Goal: Transaction & Acquisition: Purchase product/service

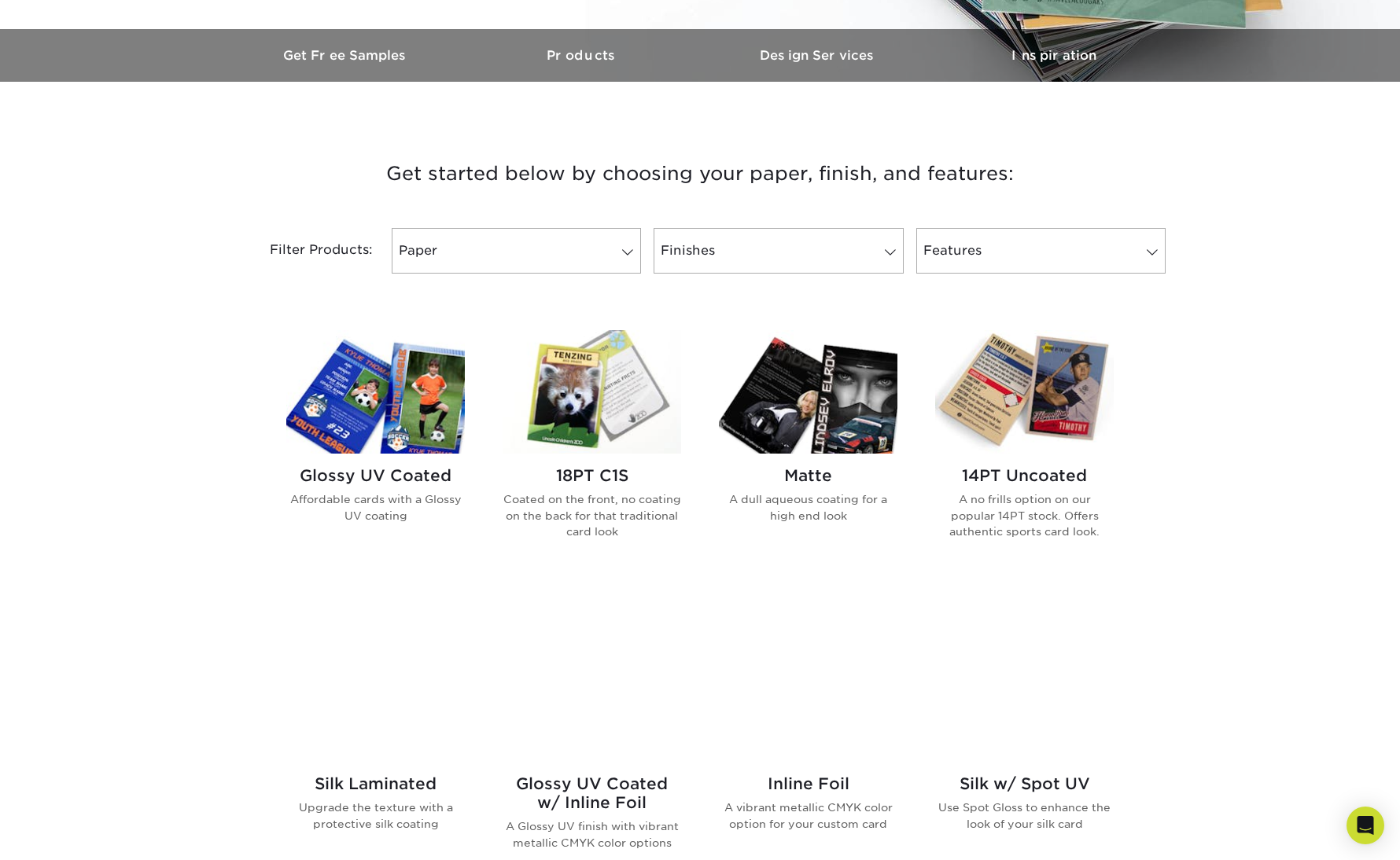
scroll to position [522, 0]
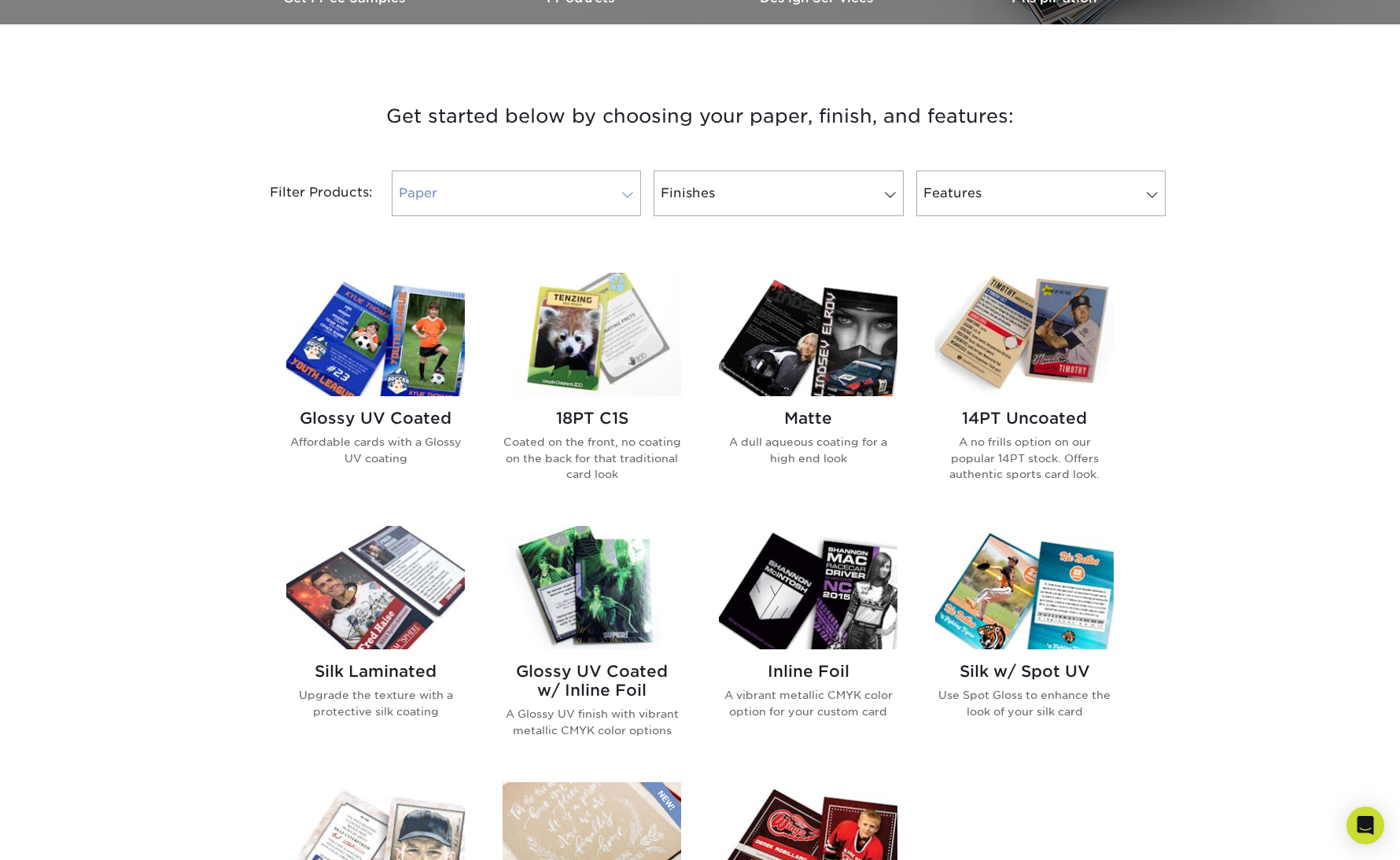
click at [444, 188] on link "Paper" at bounding box center [516, 193] width 249 height 46
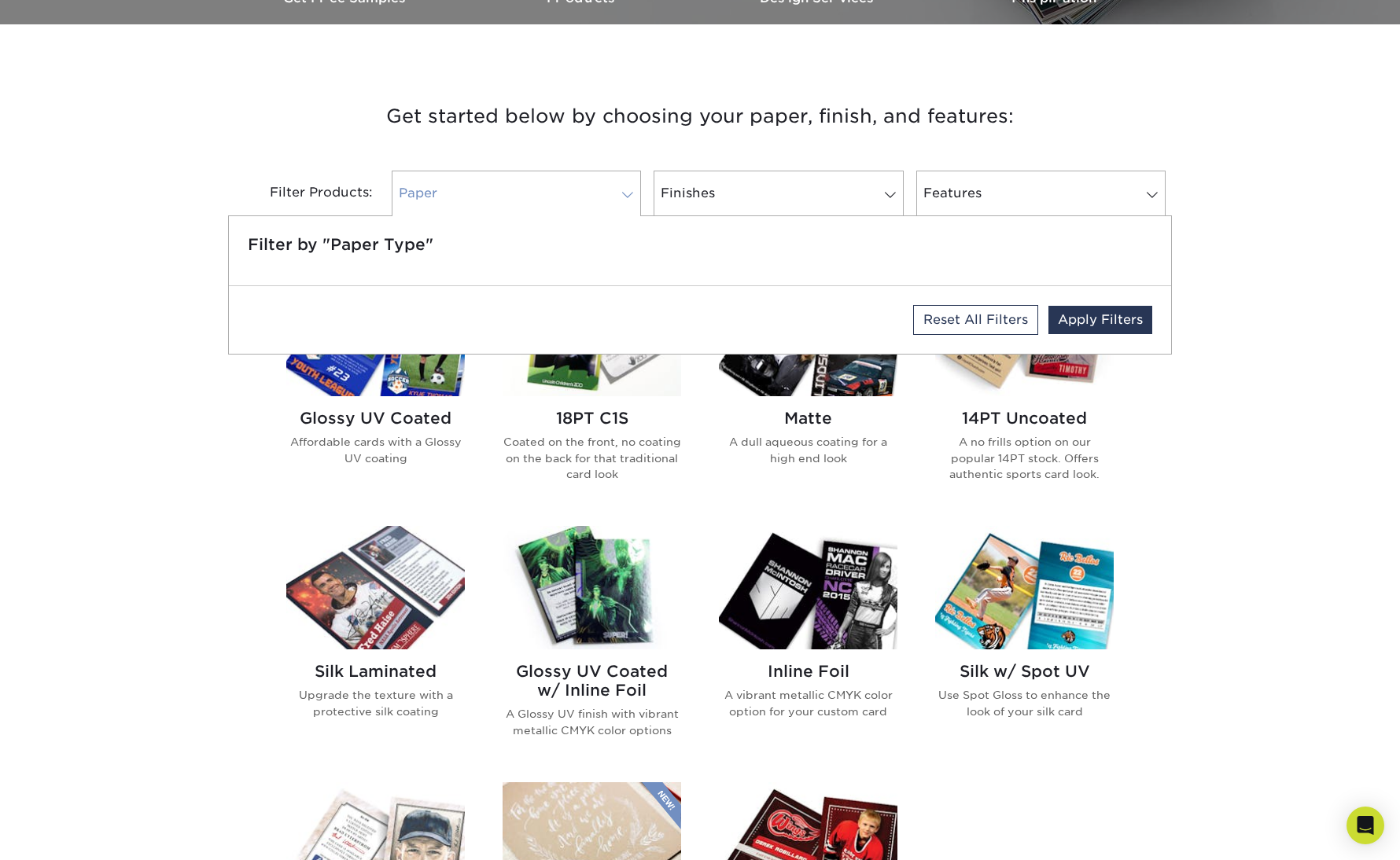
click at [444, 188] on link "Paper" at bounding box center [516, 193] width 249 height 46
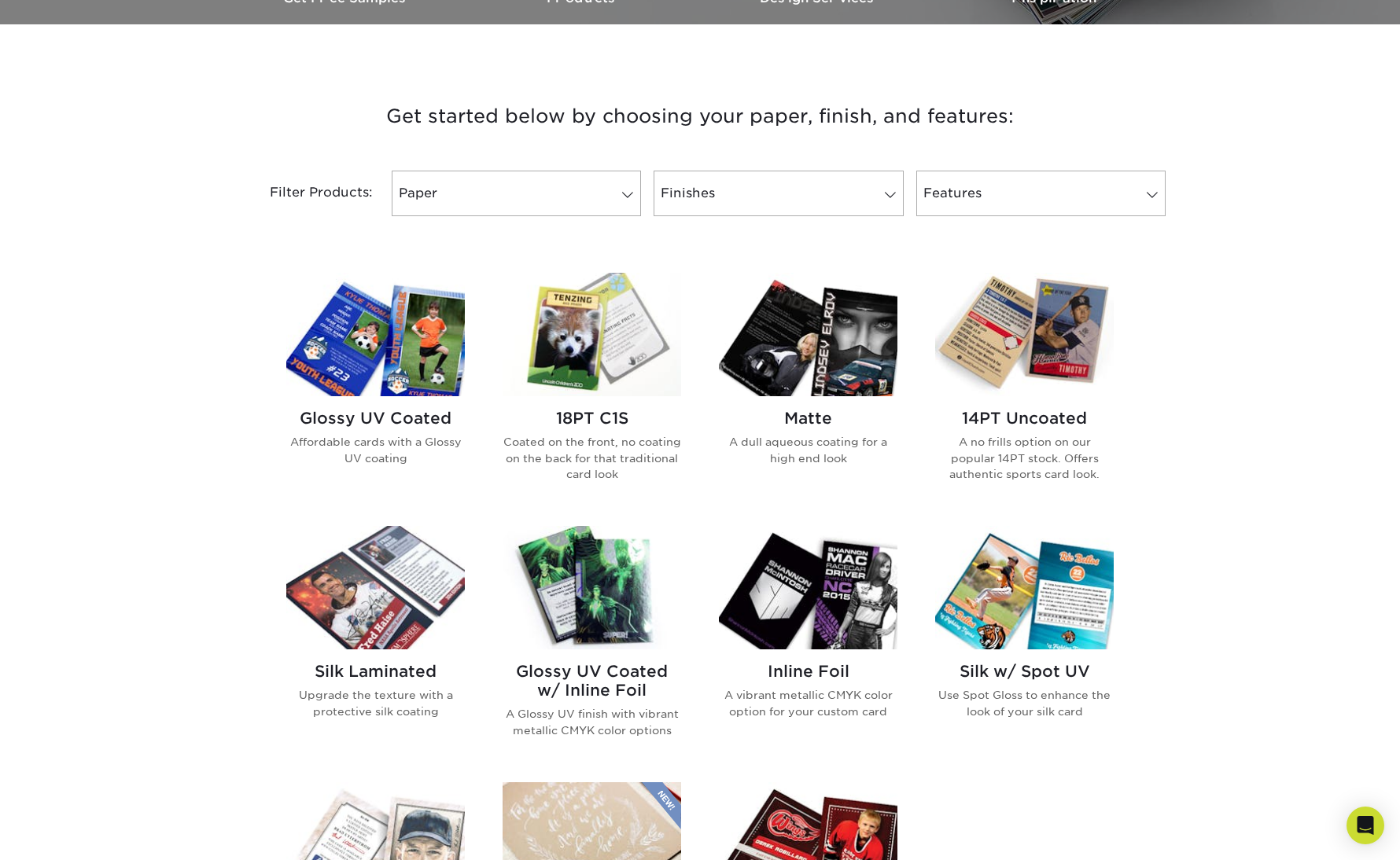
click at [205, 190] on div "Get started below by choosing your paper, finish, and features: Filtered Matche…" at bounding box center [700, 648] width 1400 height 1173
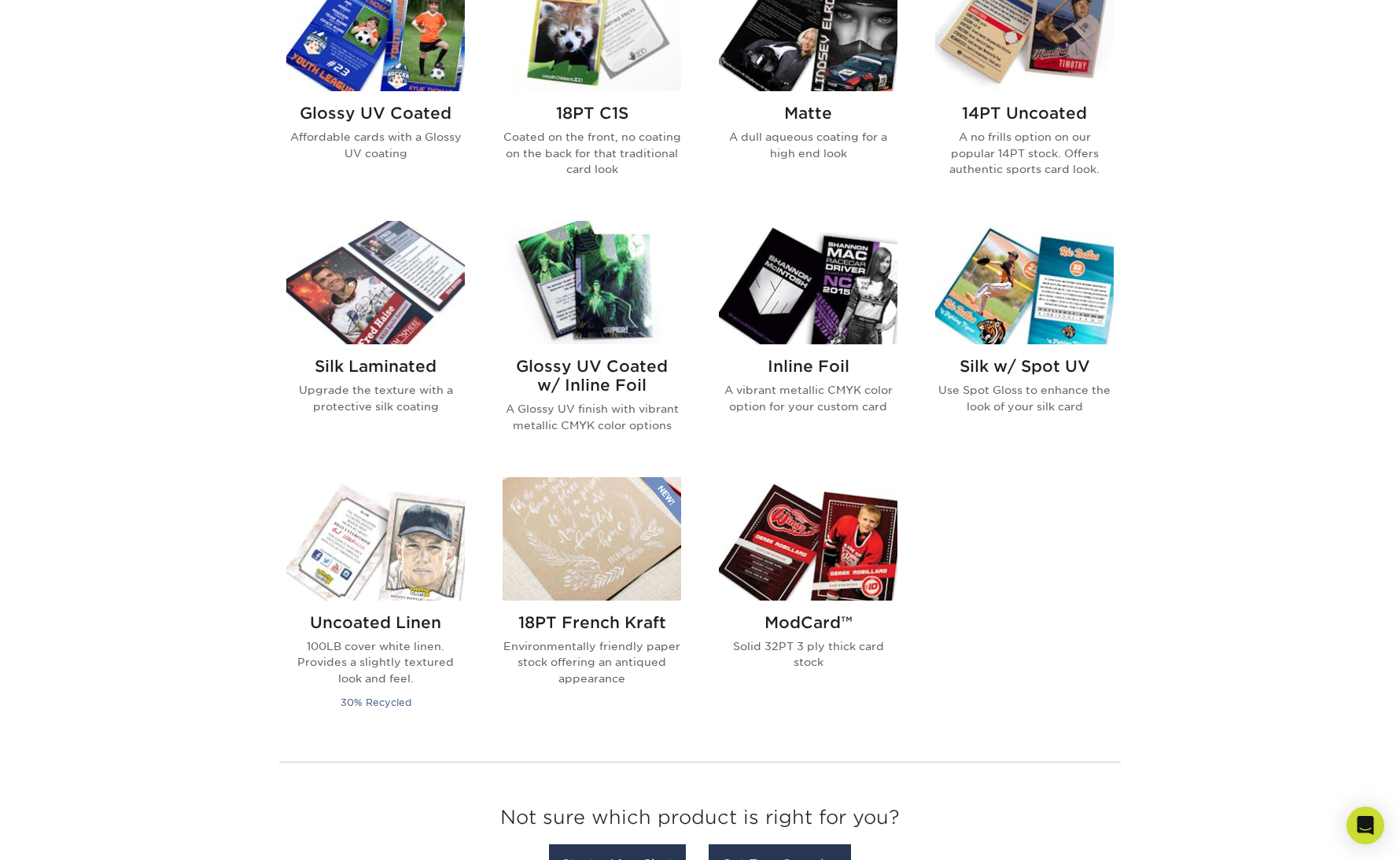
scroll to position [711, 0]
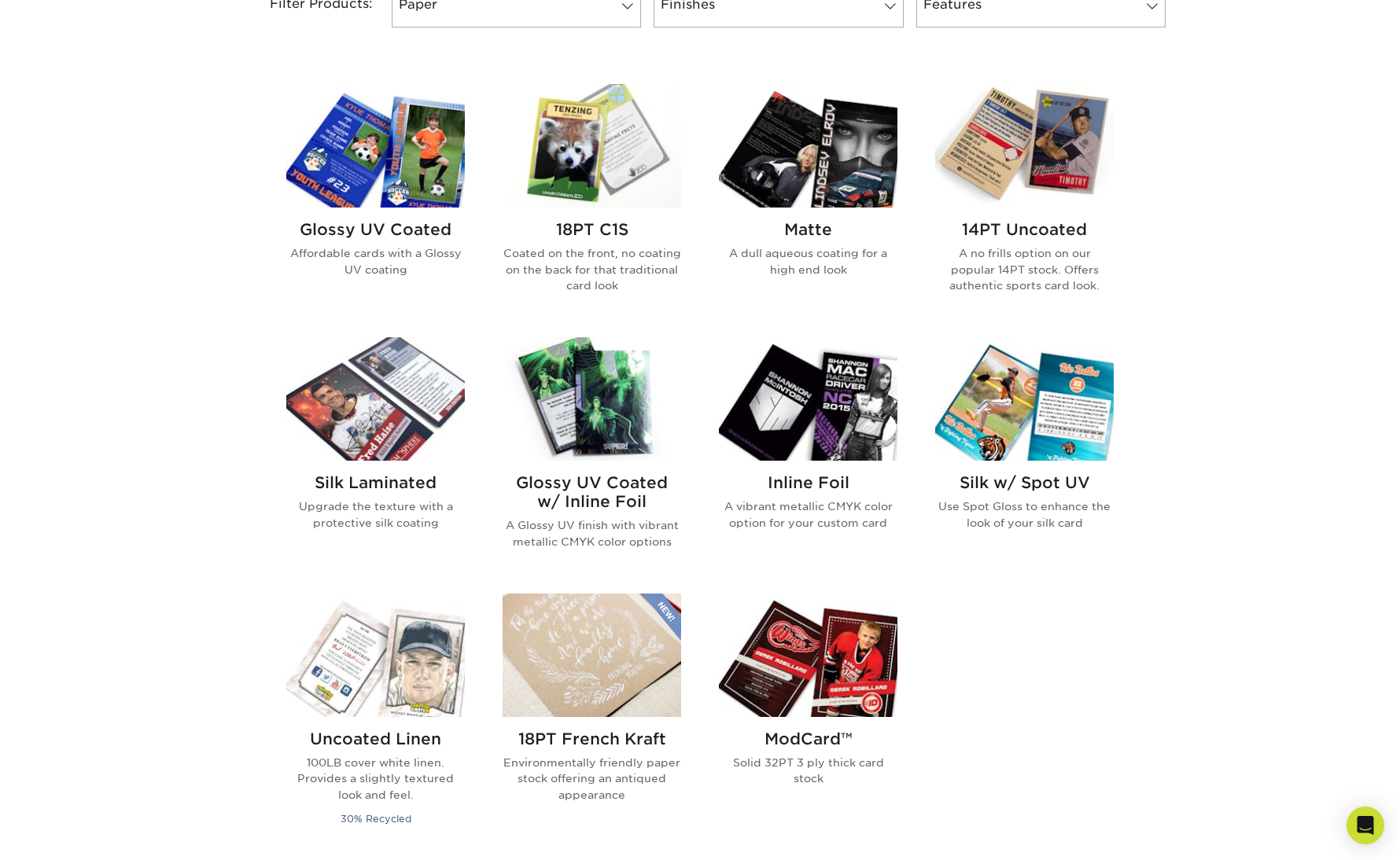
click at [1332, 450] on div "Get started below by choosing your paper, finish, and features: Filtered Matche…" at bounding box center [700, 459] width 1400 height 1173
click at [1302, 648] on div "Get started below by choosing your paper, finish, and features: Filtered Matche…" at bounding box center [700, 459] width 1400 height 1173
click at [1278, 605] on div "Get started below by choosing your paper, finish, and features: Filtered Matche…" at bounding box center [700, 459] width 1400 height 1173
click at [1308, 582] on div "Get started below by choosing your paper, finish, and features: Filtered Matche…" at bounding box center [700, 459] width 1400 height 1173
click at [1301, 582] on div "Get started below by choosing your paper, finish, and features: Filtered Matche…" at bounding box center [700, 459] width 1400 height 1173
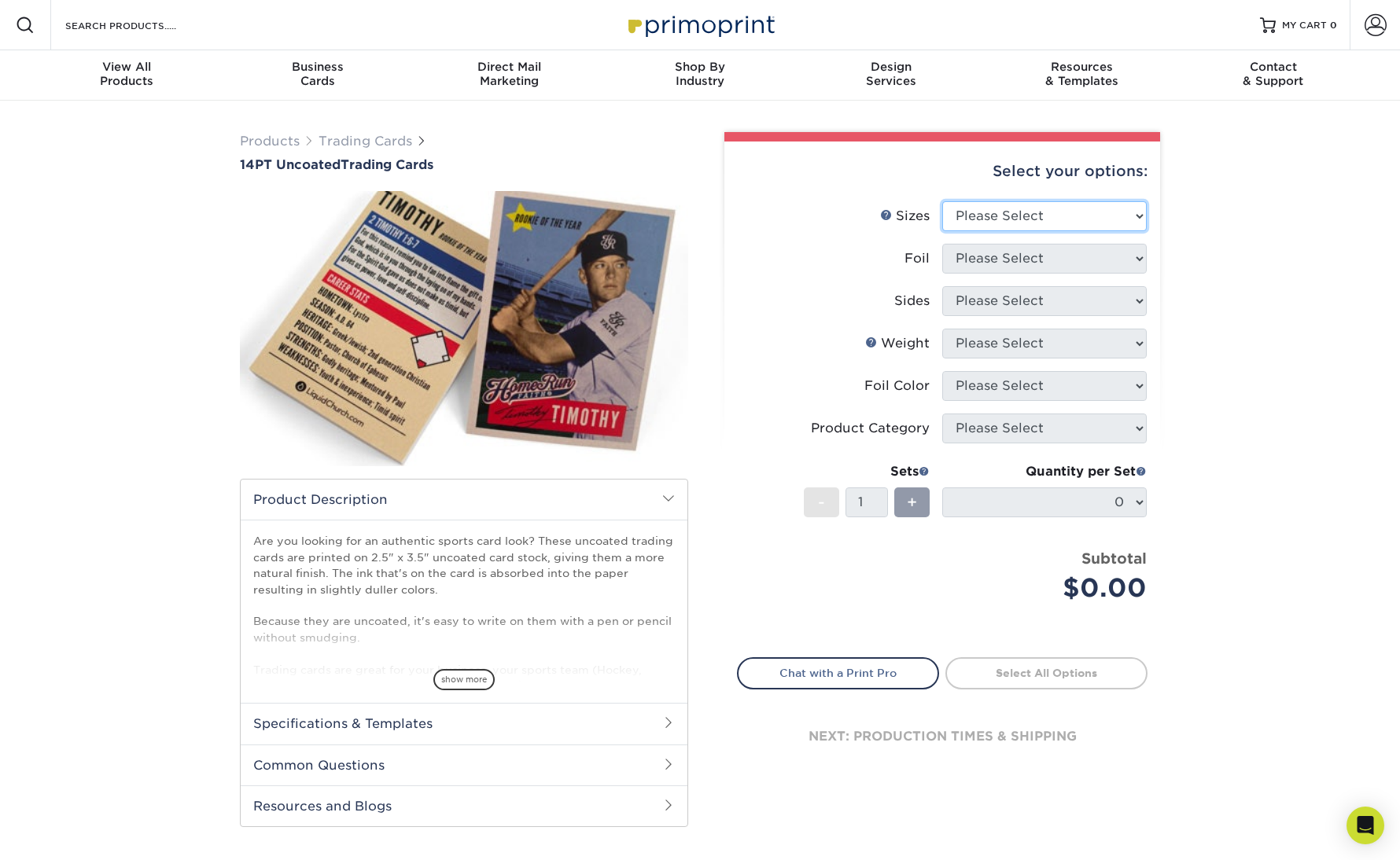
click at [1071, 220] on select "Please Select 2.5" x 3.5"" at bounding box center [1044, 216] width 205 height 30
select select "2.50x3.50"
click at [942, 202] on select "Please Select 2.5" x 3.5"" at bounding box center [1044, 216] width 205 height 30
click at [1062, 250] on select "Please Select Yes No" at bounding box center [1044, 259] width 205 height 30
select select "0"
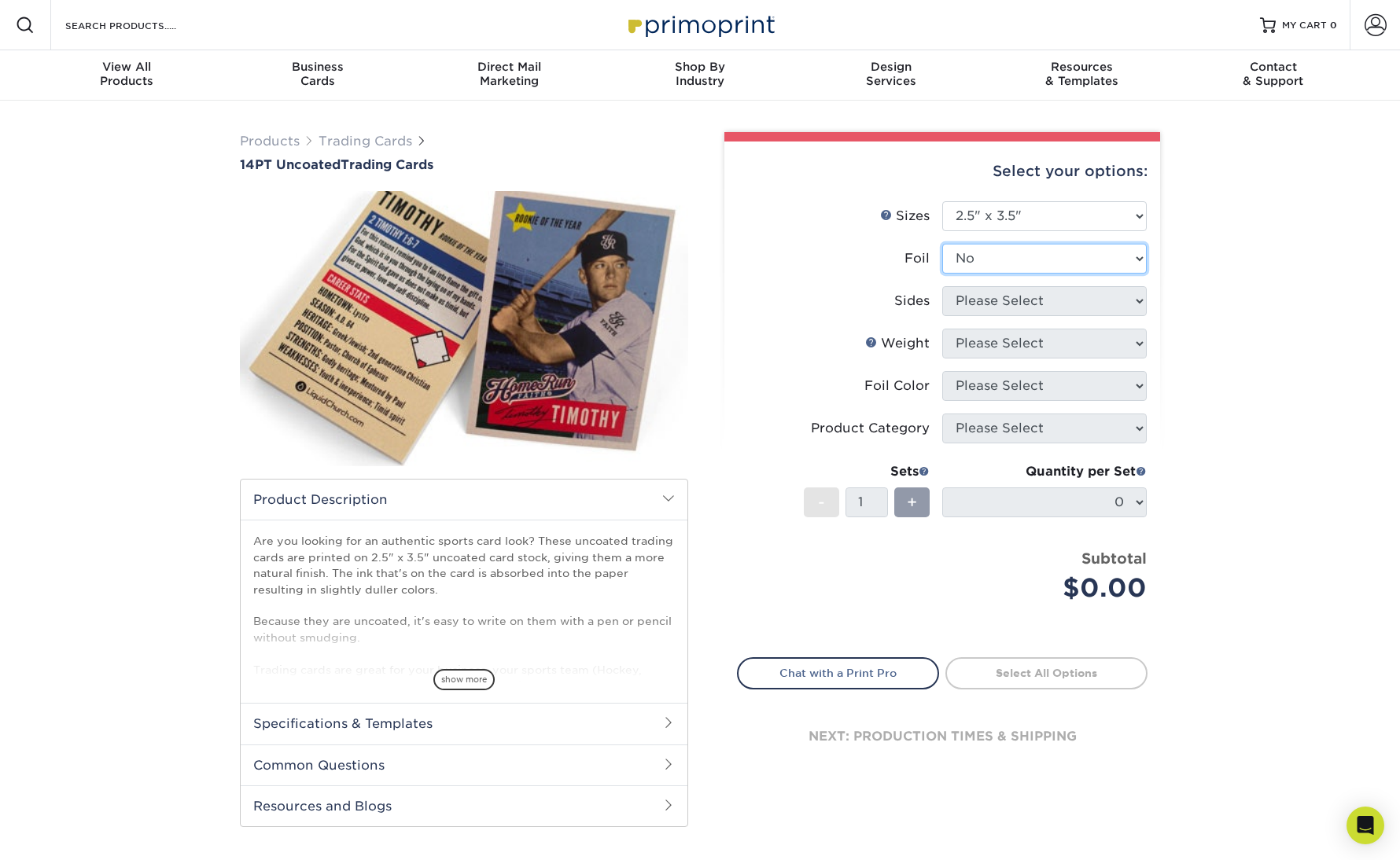
click at [942, 244] on select "Please Select Yes No" at bounding box center [1044, 259] width 205 height 30
click at [1018, 295] on select "Please Select Print Both Sides Print Front Only" at bounding box center [1044, 300] width 205 height 30
select select "13abbda7-1d64-4f25-8bb2-c179b224825d"
click at [942, 286] on select "Please Select Print Both Sides Print Front Only" at bounding box center [1044, 300] width 205 height 30
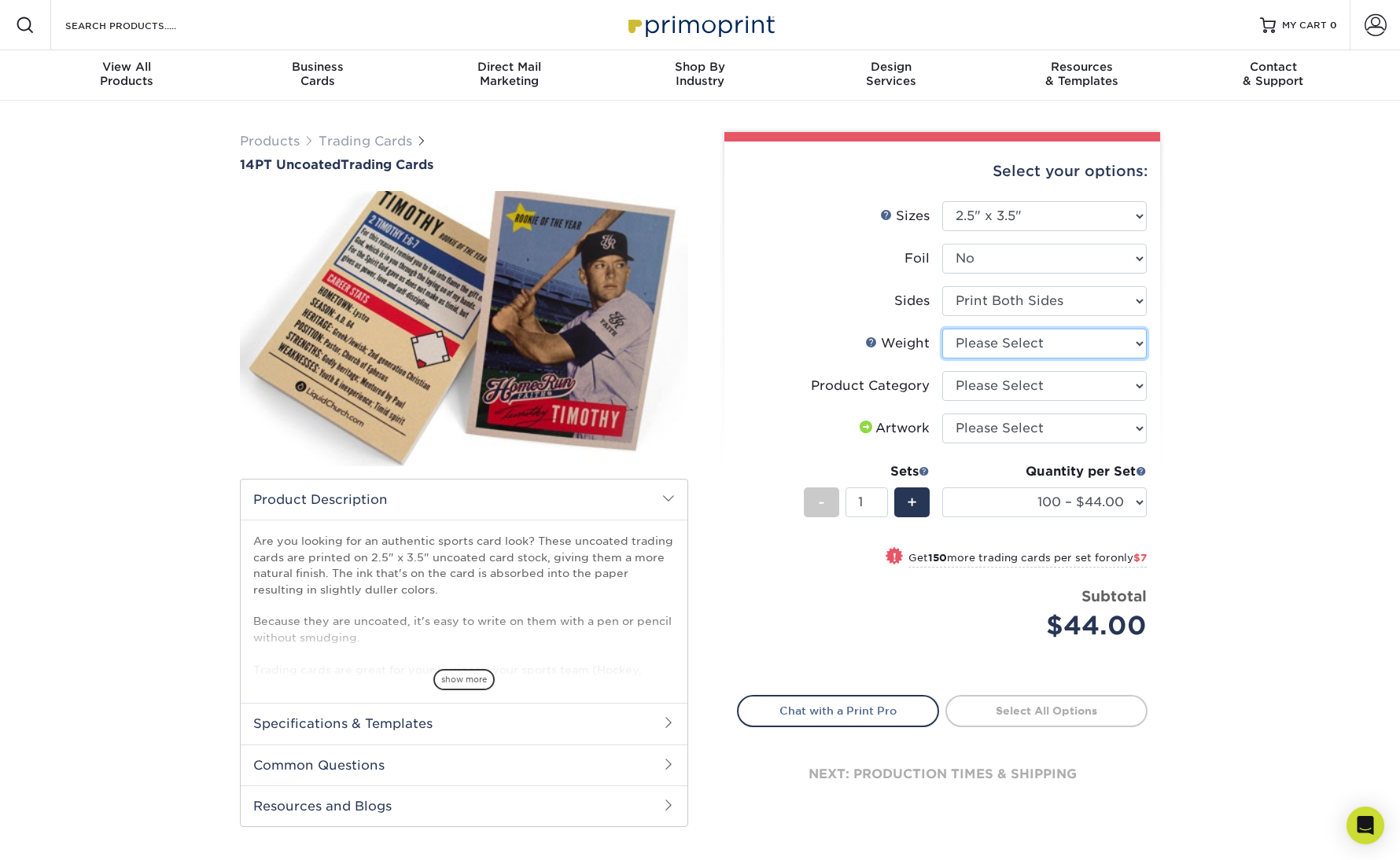
click at [1021, 341] on select "Please Select 14PT Uncoated" at bounding box center [1044, 343] width 205 height 30
select select "14PT Uncoated"
click at [942, 328] on select "Please Select 14PT Uncoated" at bounding box center [1044, 343] width 205 height 30
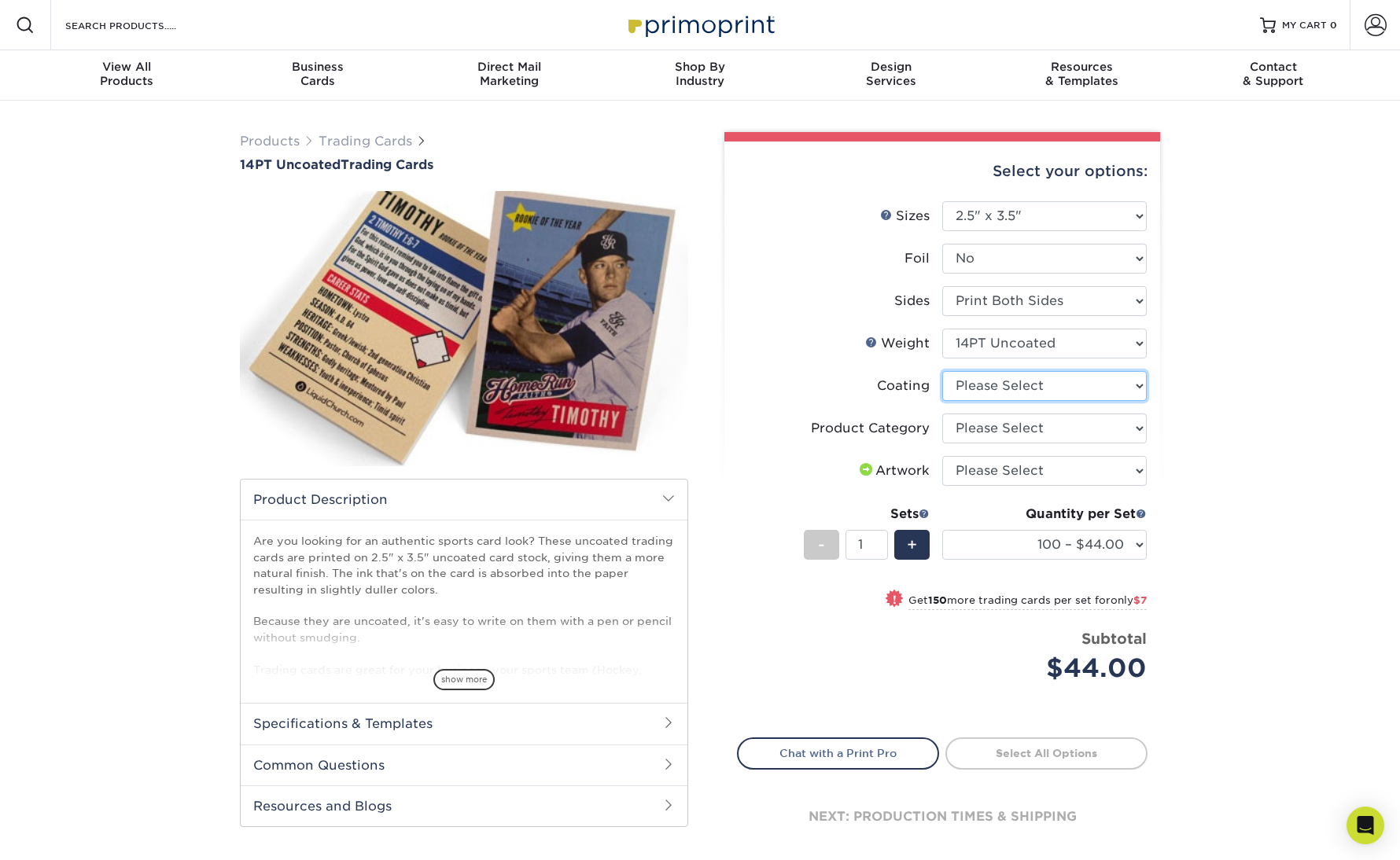
click at [1028, 382] on select at bounding box center [1044, 385] width 205 height 30
select select "3e7618de-abca-4bda-9f97-8b9129e913d8"
click at [942, 371] on select at bounding box center [1044, 385] width 205 height 30
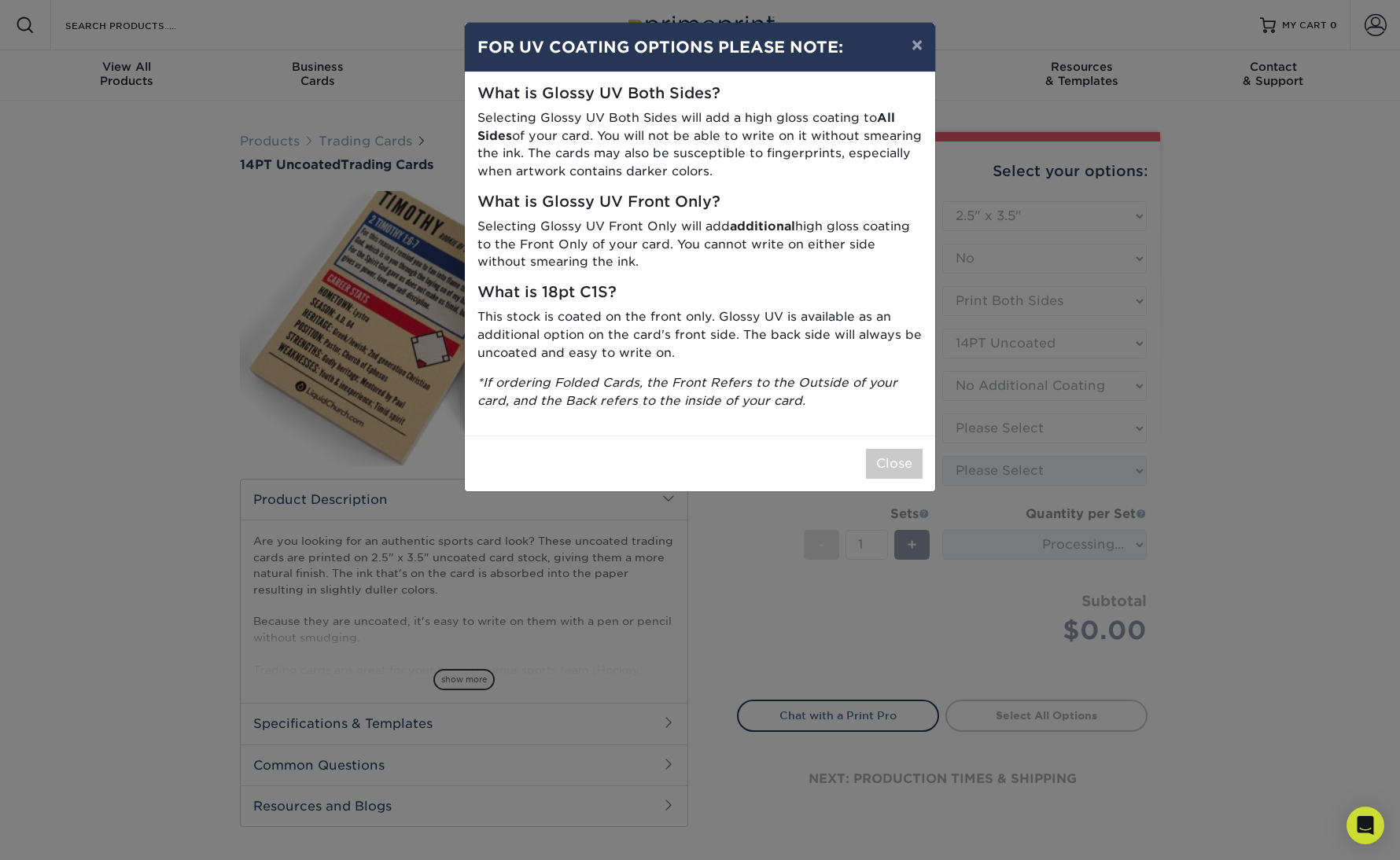
click at [1029, 419] on div "× FOR UV COATING OPTIONS PLEASE NOTE: What is Glossy UV Both Sides? Selecting G…" at bounding box center [700, 430] width 1400 height 860
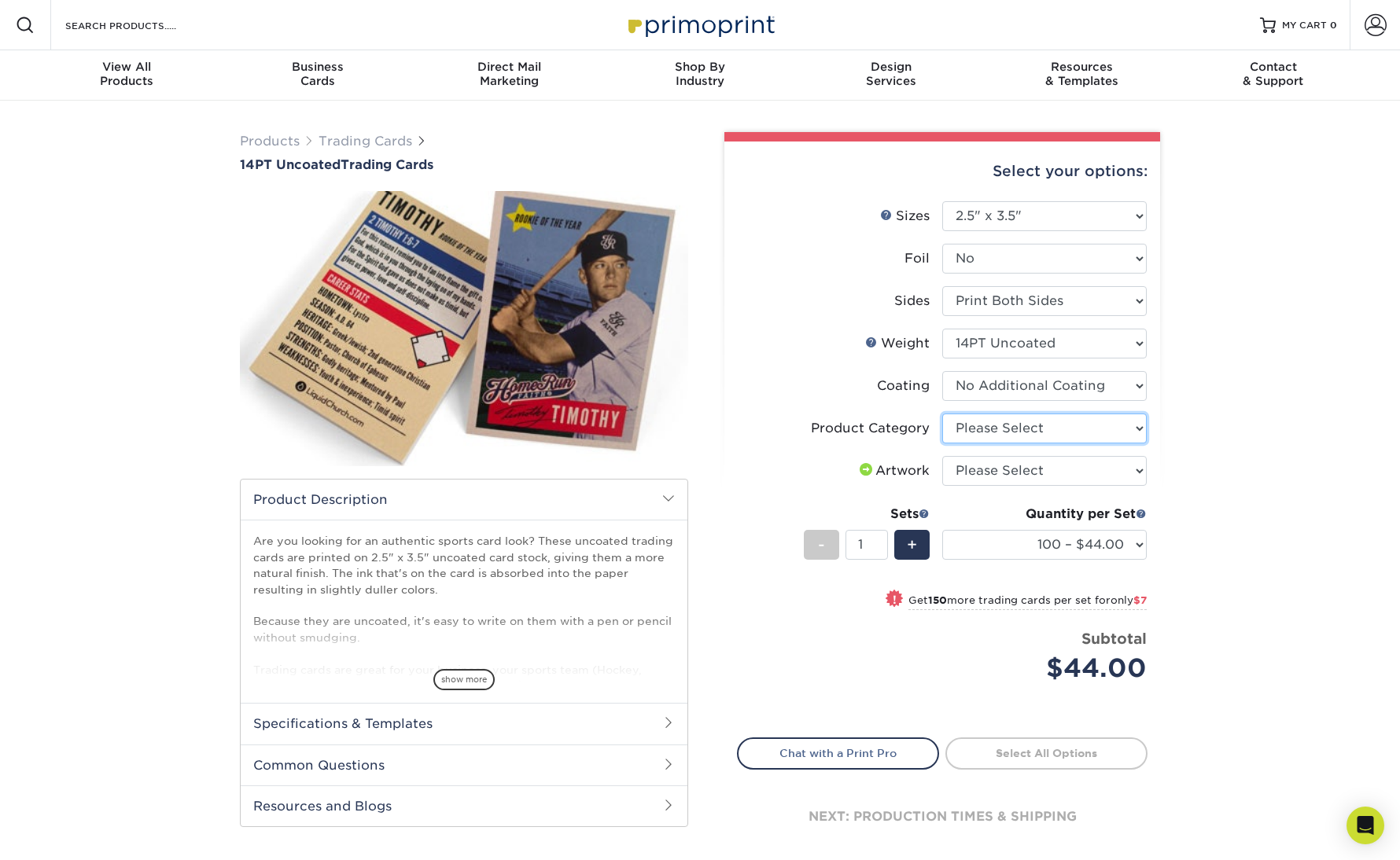
click at [1033, 426] on select "Please Select Trading Cards" at bounding box center [1044, 428] width 205 height 30
click at [942, 414] on select "Please Select Trading Cards" at bounding box center [1044, 428] width 205 height 30
click at [1029, 436] on select "Please Select Trading Cards" at bounding box center [1044, 428] width 205 height 30
select select "c2f9bce9-36c2-409d-b101-c29d9d031e18"
click at [942, 414] on select "Please Select Trading Cards" at bounding box center [1044, 428] width 205 height 30
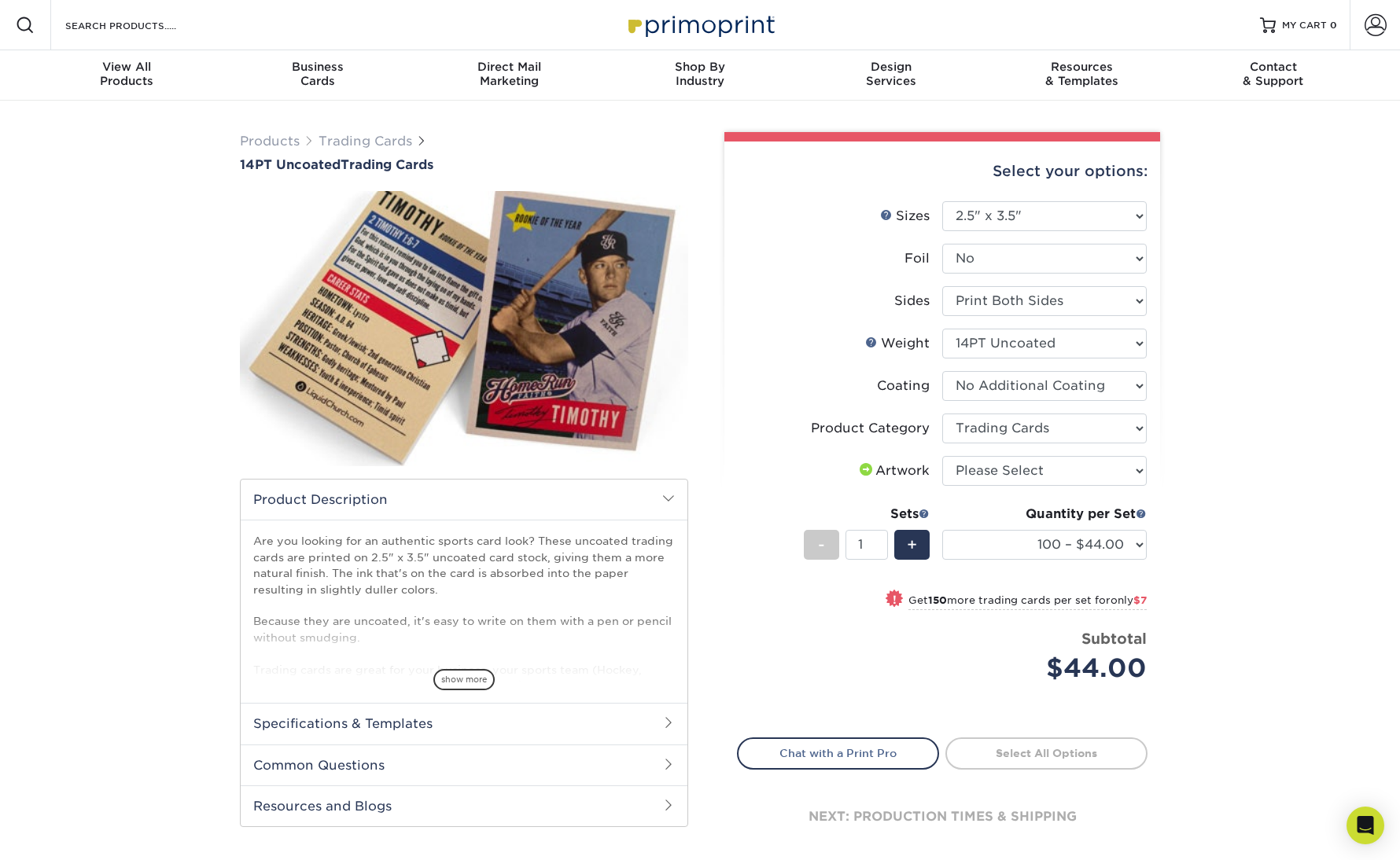
click at [1198, 462] on div "Products Trading Cards 14PT Uncoated Trading Cards show more Templates" at bounding box center [700, 510] width 1400 height 820
click at [1096, 544] on select "100 – $44.00 250 – $51.00 500 – $54.00 1000 – $78.00 2500 – $148.00 5000 – $198…" at bounding box center [1044, 544] width 205 height 30
select select "250 – $51.00"
click at [942, 530] on select "100 – $44.00 250 – $51.00 500 – $54.00 1000 – $78.00 2500 – $148.00 5000 – $198…" at bounding box center [1044, 544] width 205 height 30
click at [1202, 556] on div "Products Trading Cards 14PT Uncoated Trading Cards show more Templates" at bounding box center [700, 510] width 1400 height 820
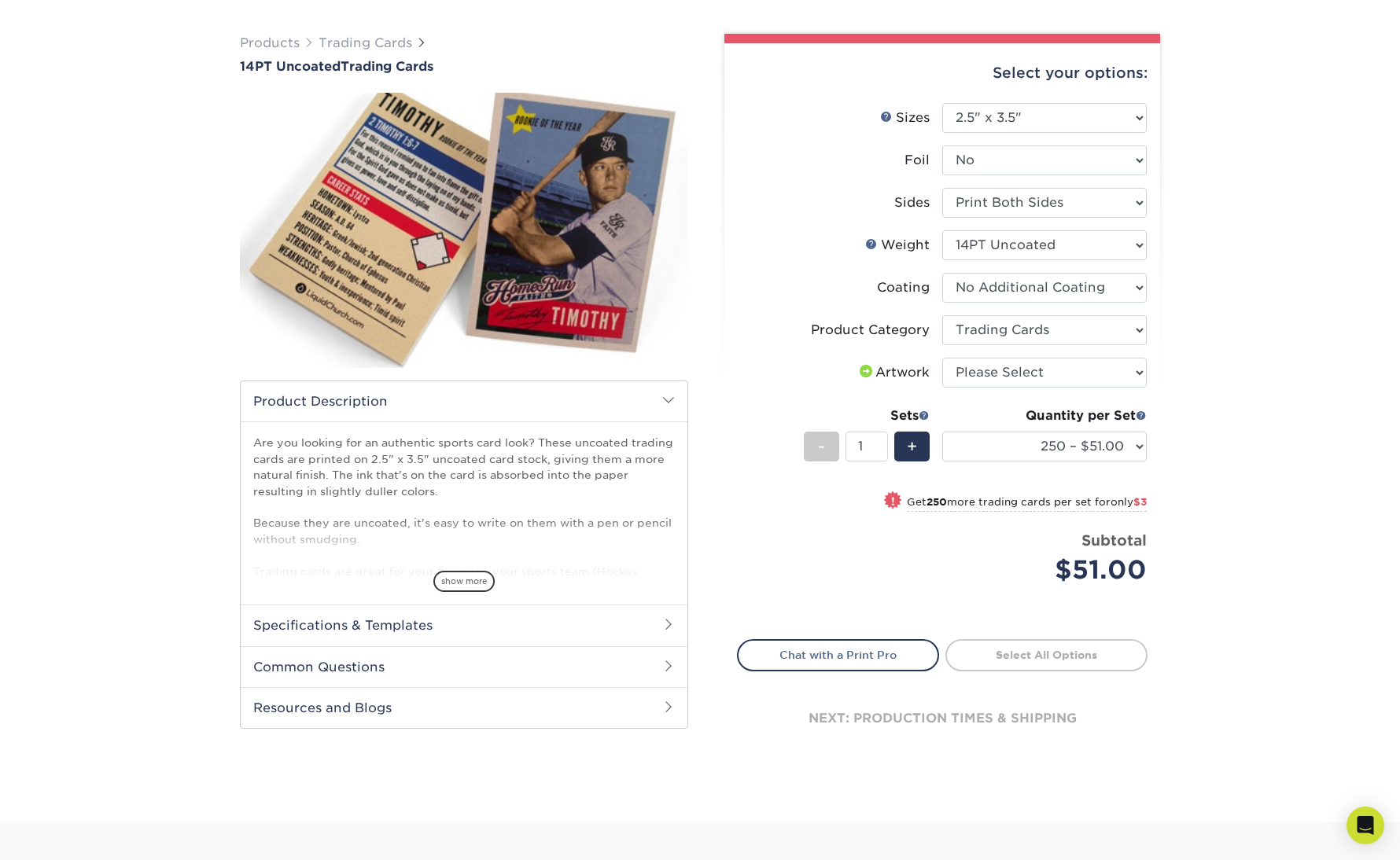
click at [1202, 556] on div "Products Trading Cards 14PT Uncoated Trading Cards show more Templates" at bounding box center [700, 412] width 1400 height 820
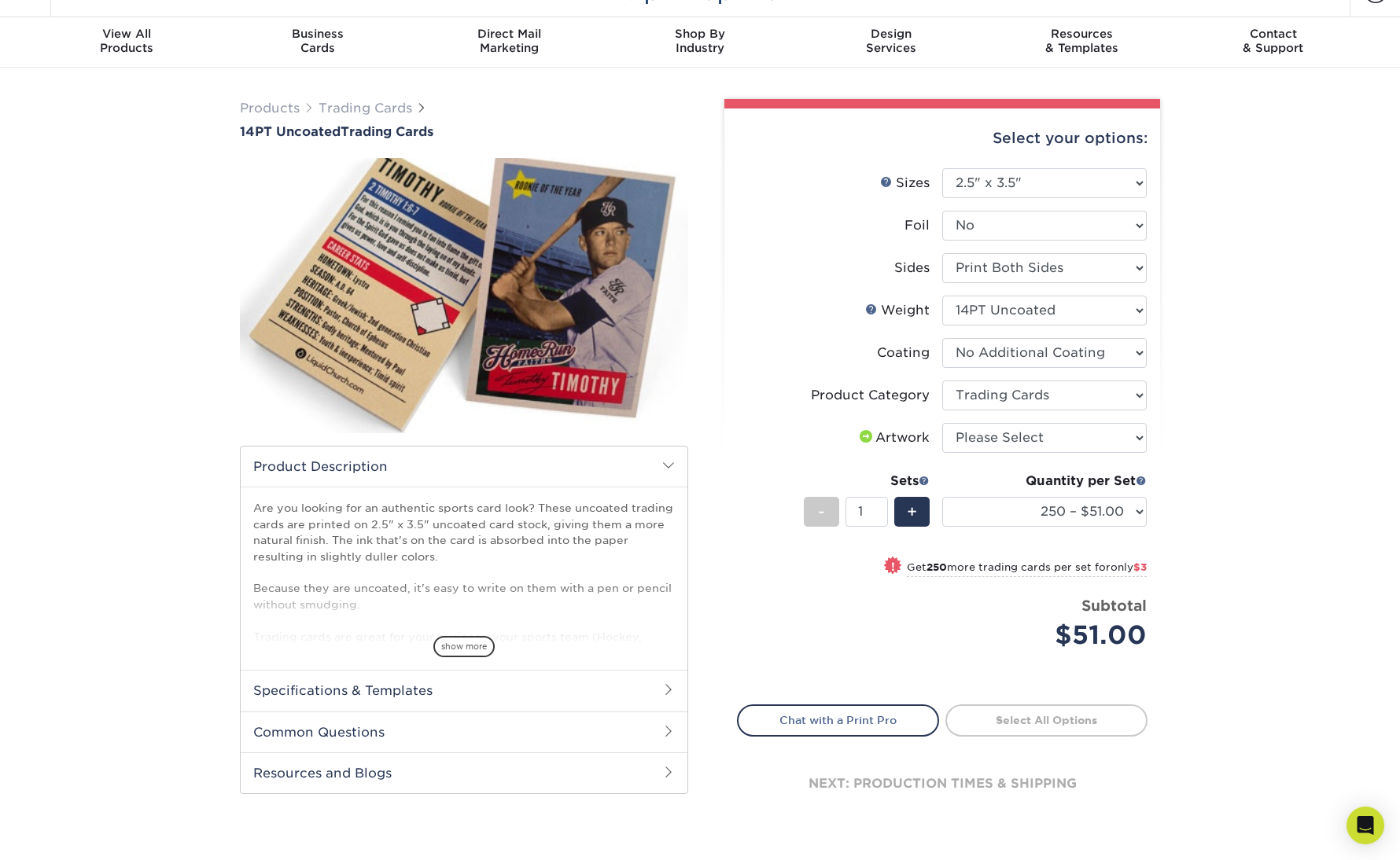
scroll to position [32, 0]
click at [1202, 556] on div "Products Trading Cards 14PT Uncoated Trading Cards show more Templates" at bounding box center [700, 478] width 1400 height 820
click at [920, 510] on div "+" at bounding box center [912, 512] width 35 height 30
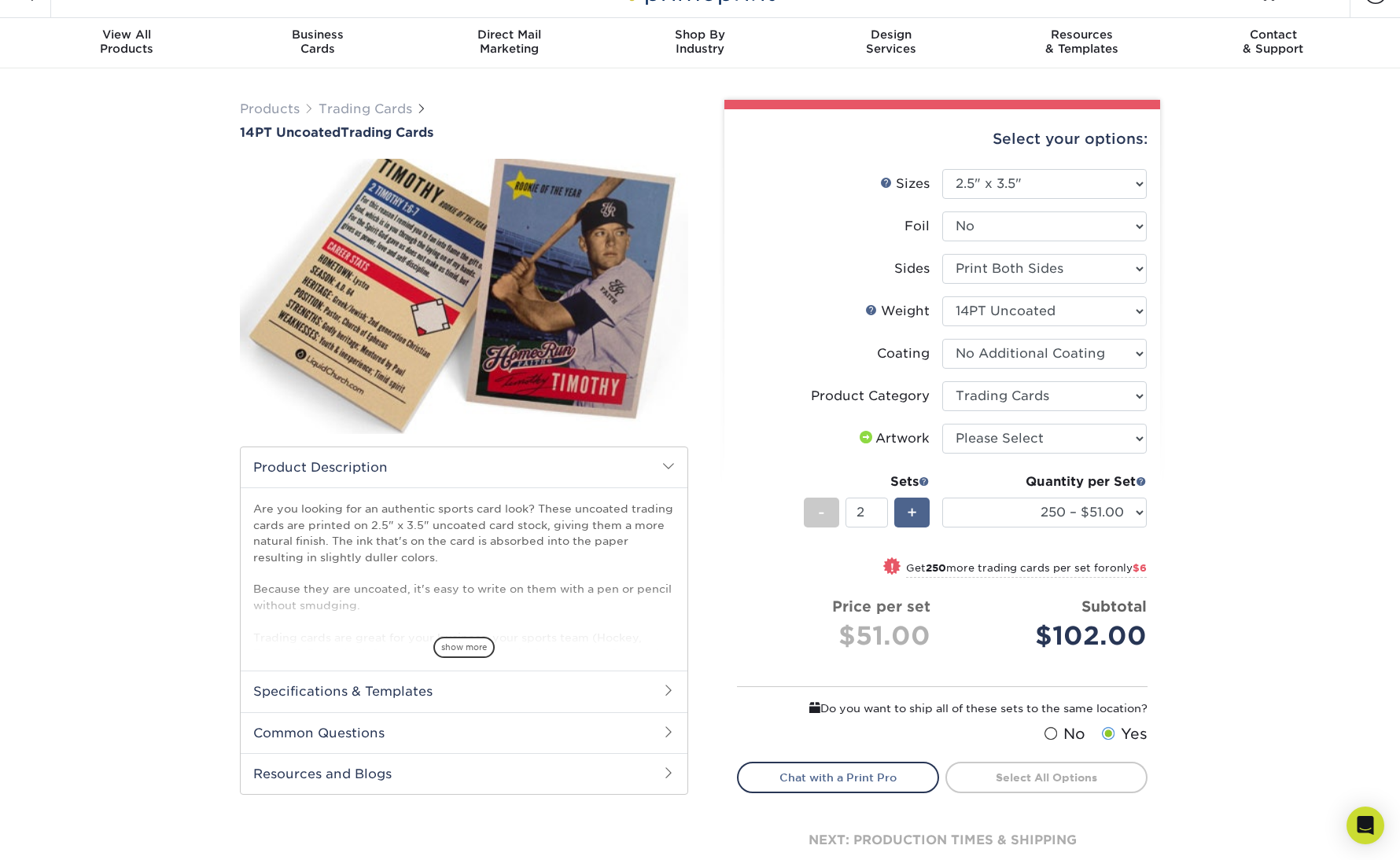
click at [920, 510] on div "+" at bounding box center [912, 512] width 35 height 30
type input "5"
click at [1244, 536] on div "Products Trading Cards 14PT Uncoated Trading Cards show more Templates" at bounding box center [700, 511] width 1400 height 885
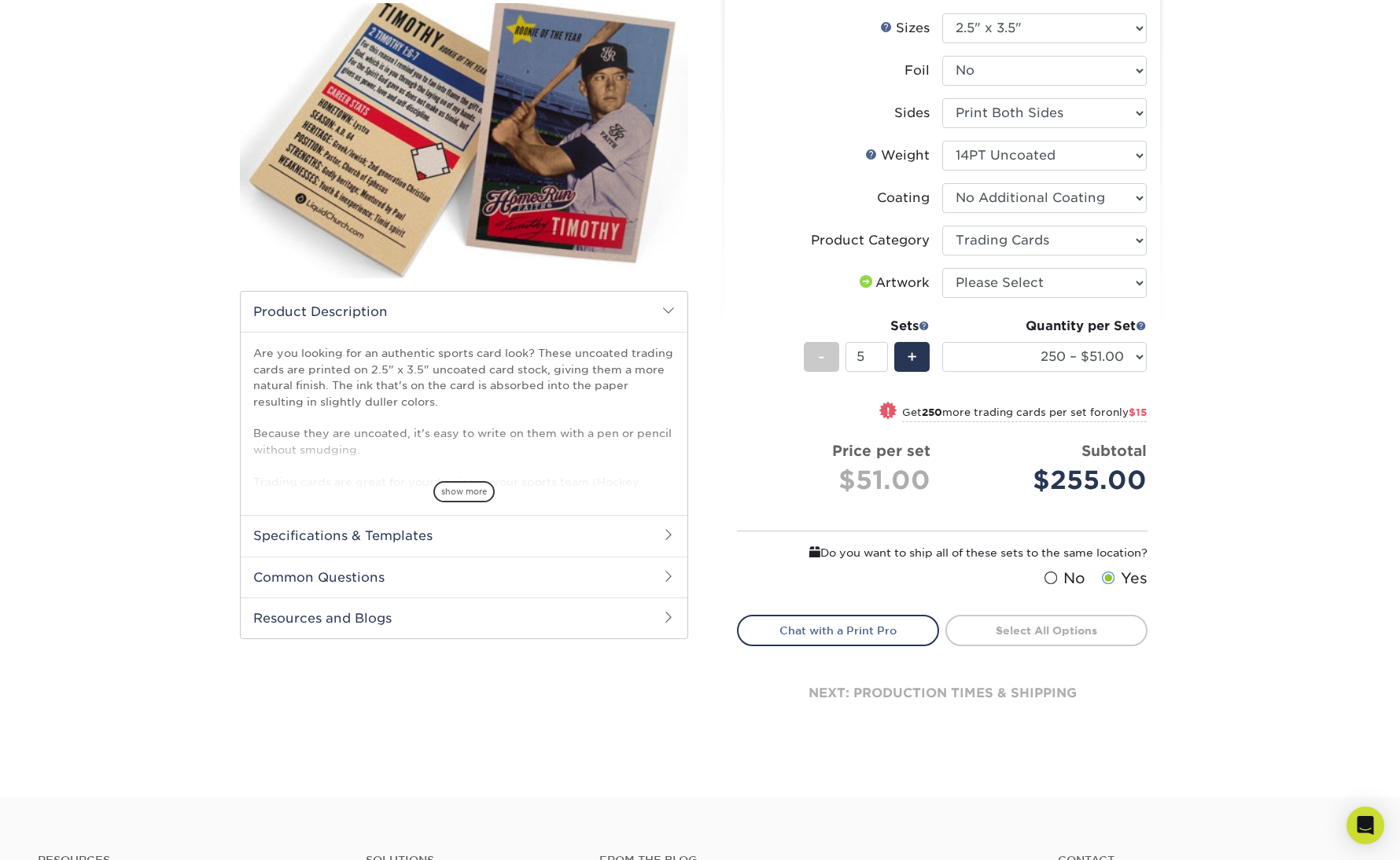
scroll to position [193, 0]
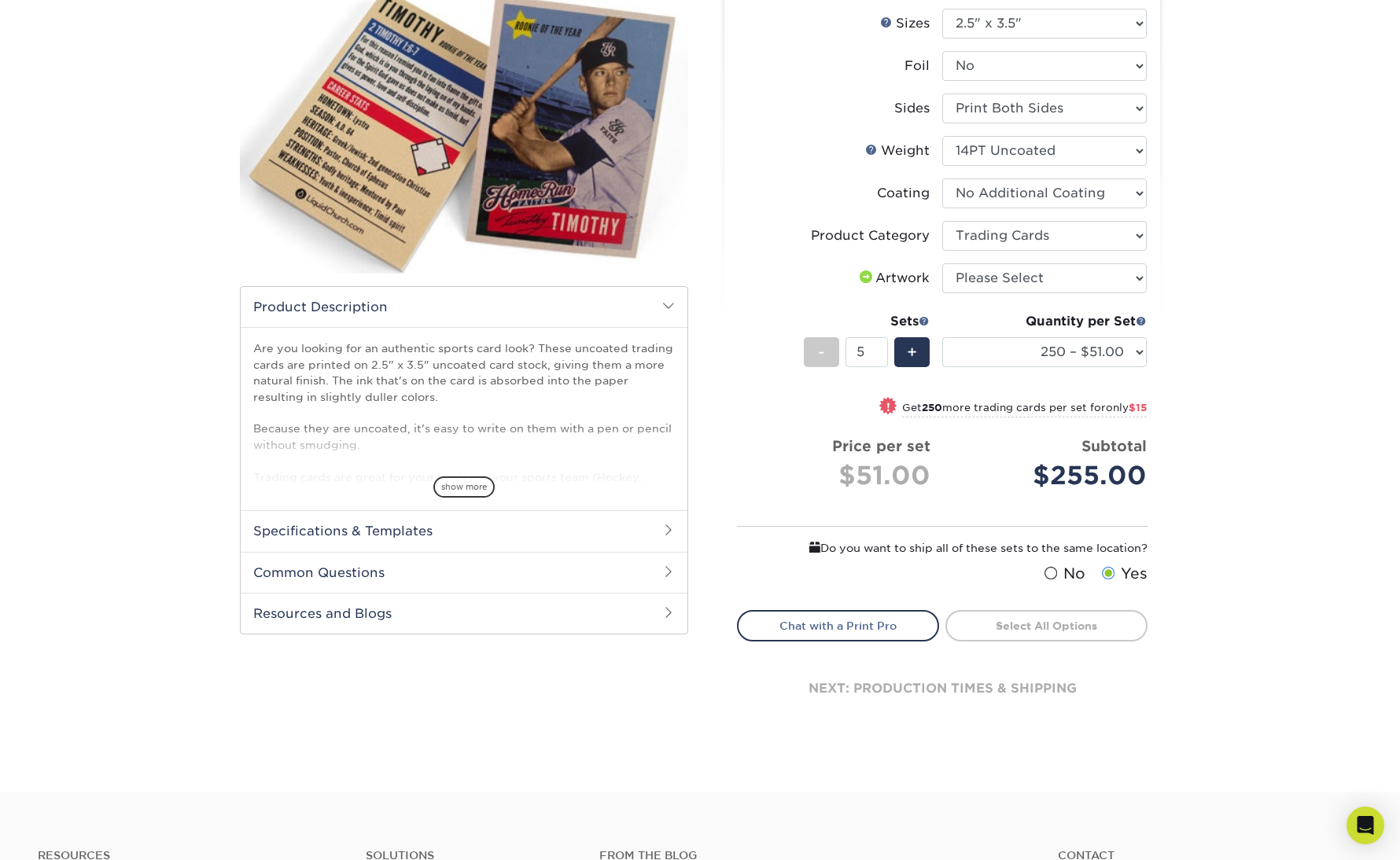
click at [1244, 536] on div "Products Trading Cards 14PT Uncoated Trading Cards show more Templates" at bounding box center [700, 350] width 1400 height 885
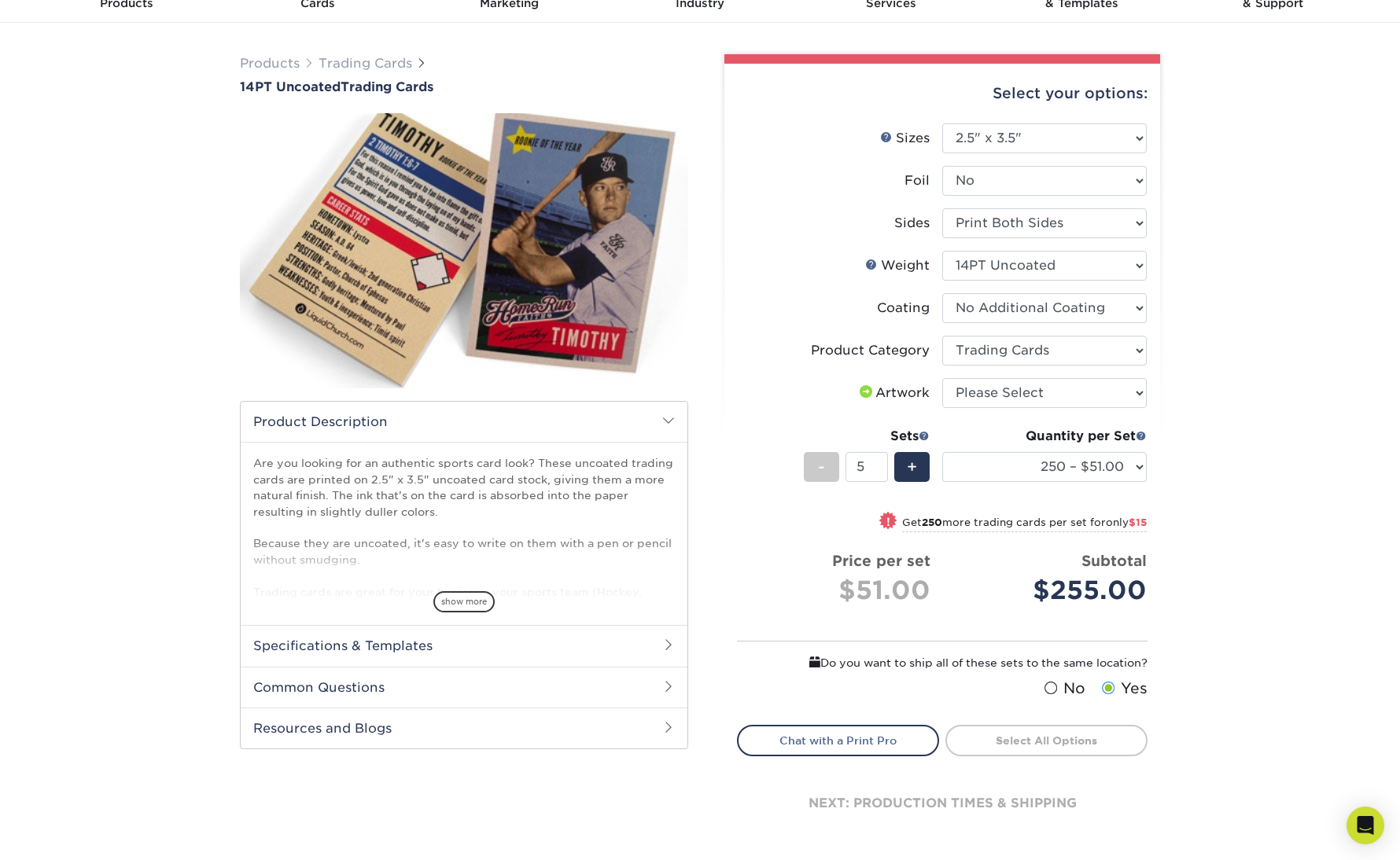
scroll to position [0, 0]
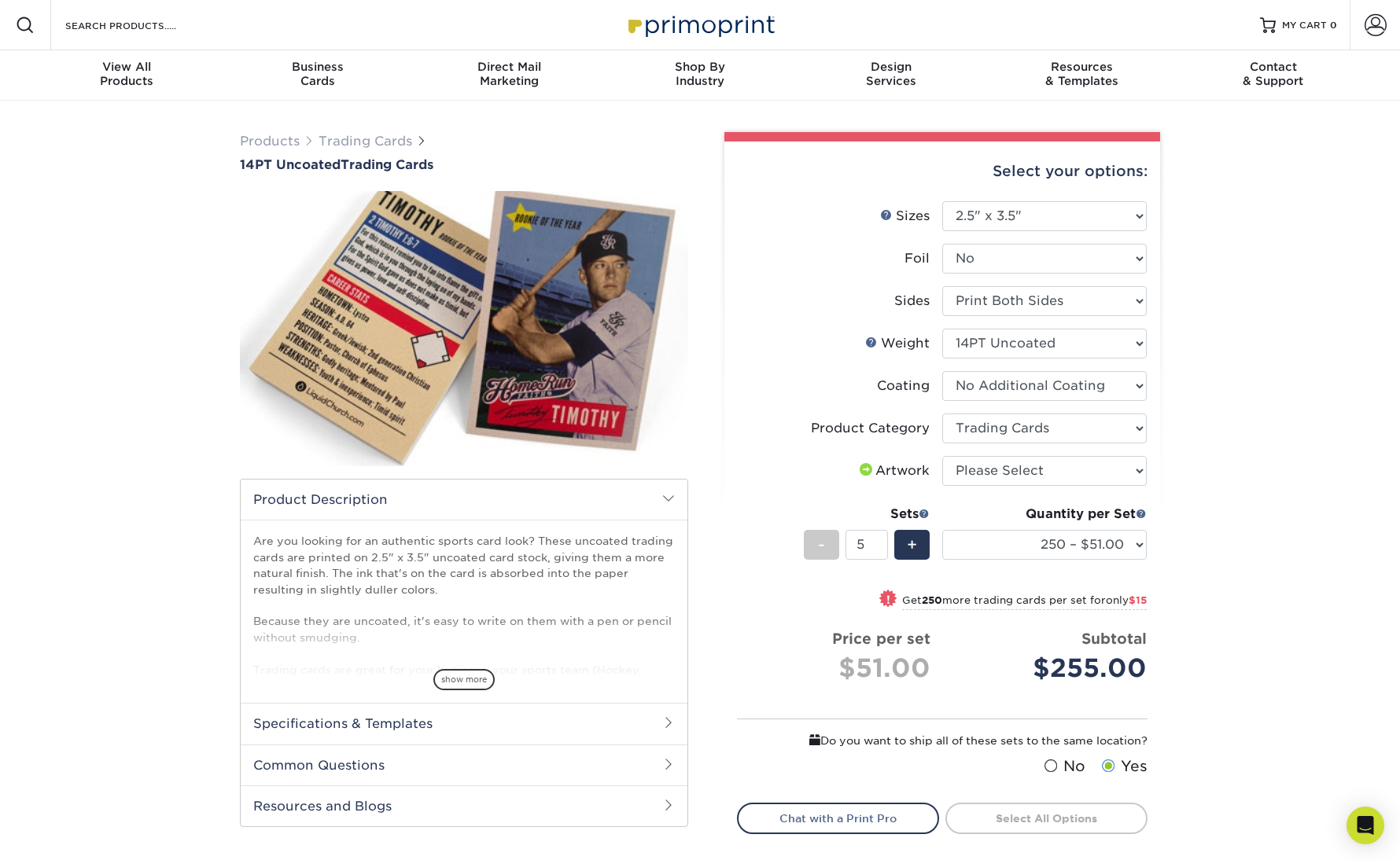
click at [1335, 463] on div "Products Trading Cards 14PT Uncoated Trading Cards show more Templates" at bounding box center [700, 543] width 1400 height 885
